Goal: Task Accomplishment & Management: Use online tool/utility

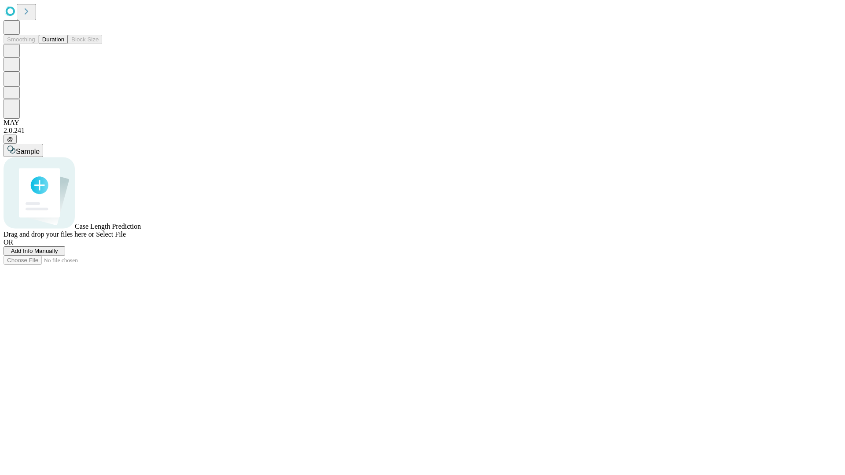
click at [64, 44] on button "Duration" at bounding box center [53, 39] width 29 height 9
click at [58, 254] on span "Add Info Manually" at bounding box center [34, 251] width 47 height 7
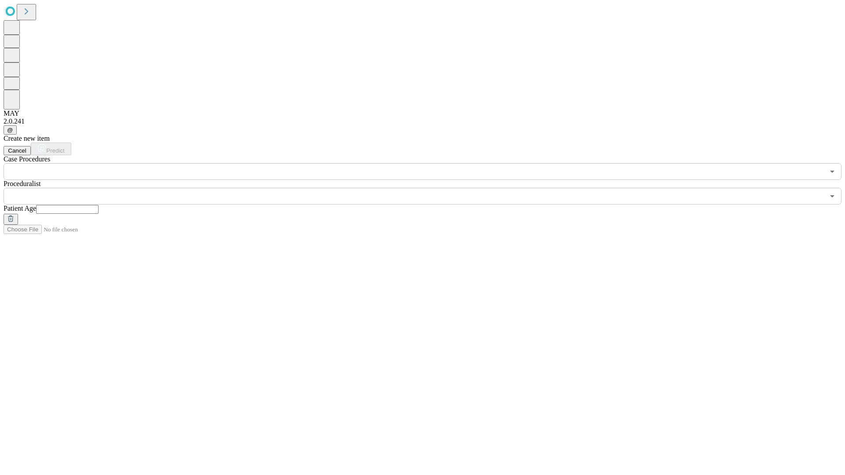
click at [99, 205] on input "text" at bounding box center [67, 209] width 63 height 9
